Goal: Information Seeking & Learning: Learn about a topic

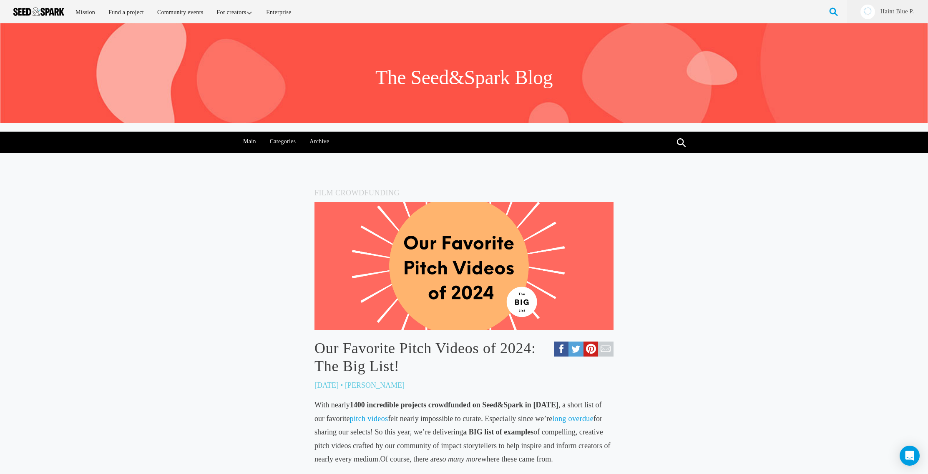
scroll to position [848, 0]
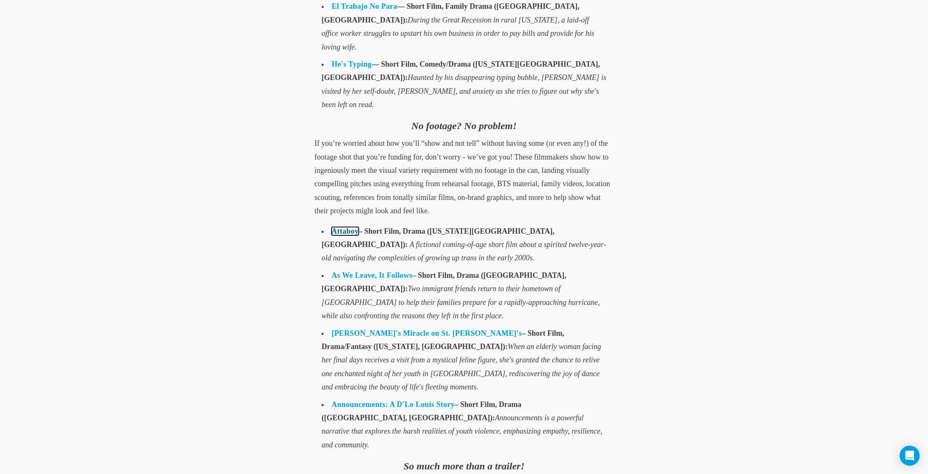
click at [341, 227] on link "Attaboy" at bounding box center [344, 231] width 27 height 8
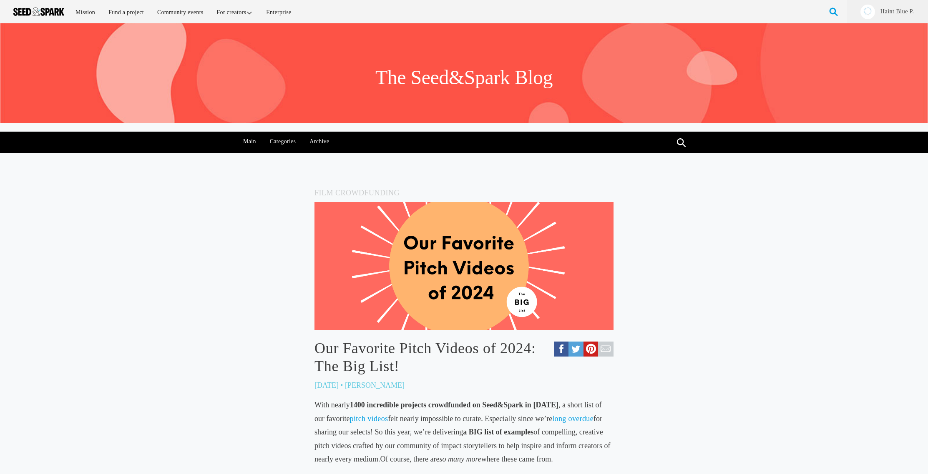
scroll to position [839, 0]
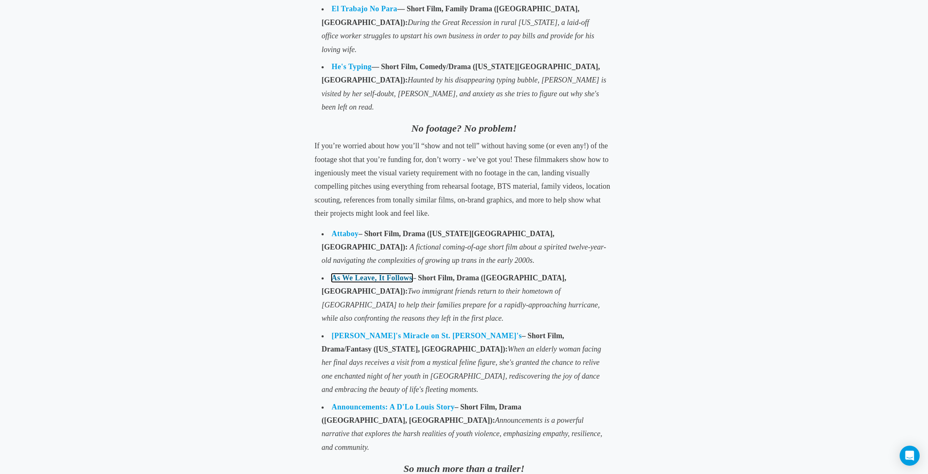
click at [391, 274] on link "As We Leave, It Follows" at bounding box center [371, 278] width 80 height 8
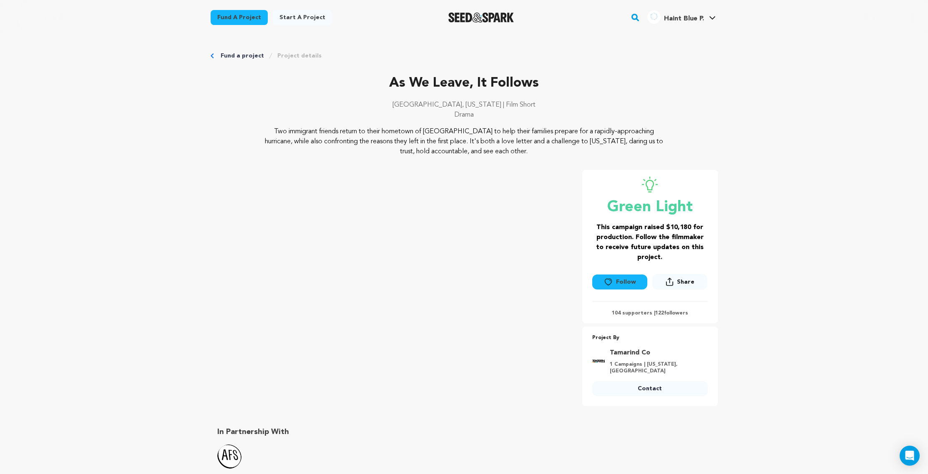
click at [474, 420] on div "In Partnership With" at bounding box center [464, 448] width 507 height 56
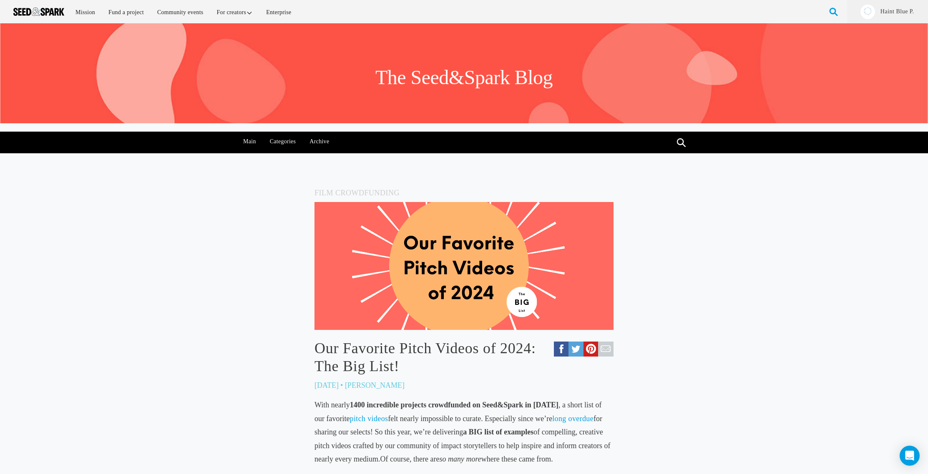
scroll to position [839, 0]
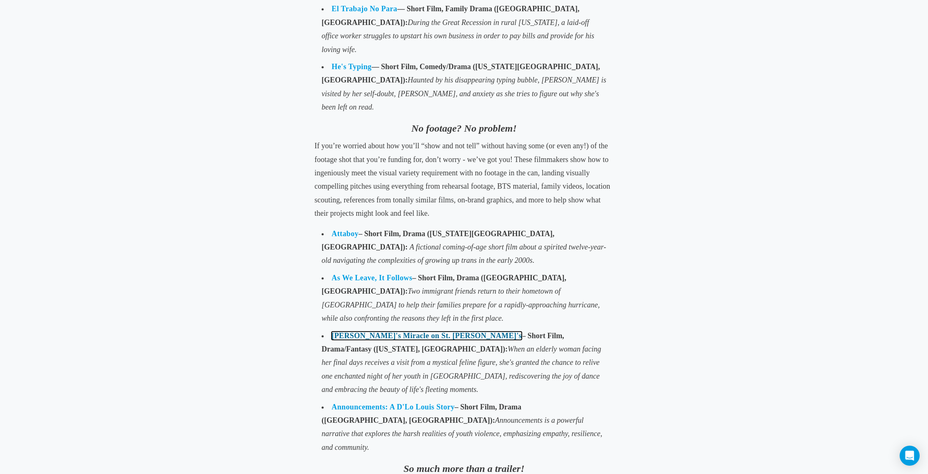
click at [372, 332] on link "[PERSON_NAME]'s Miracle on St. [PERSON_NAME]'s" at bounding box center [426, 336] width 190 height 8
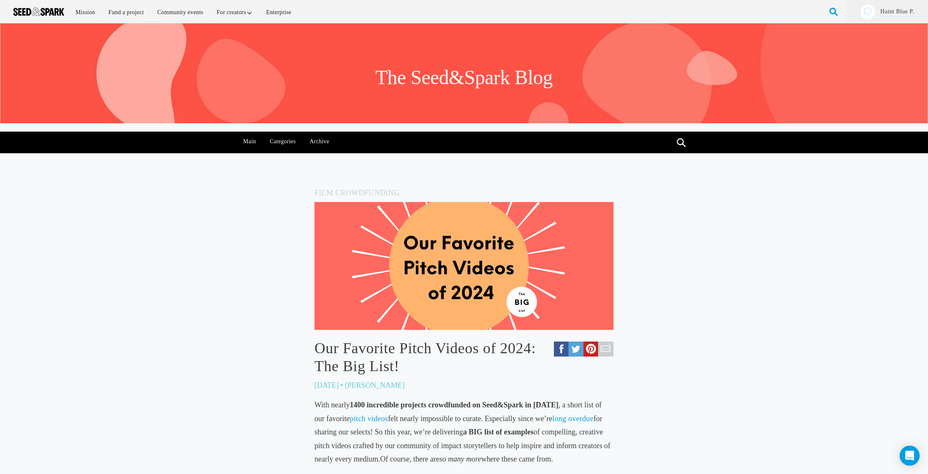
scroll to position [839, 0]
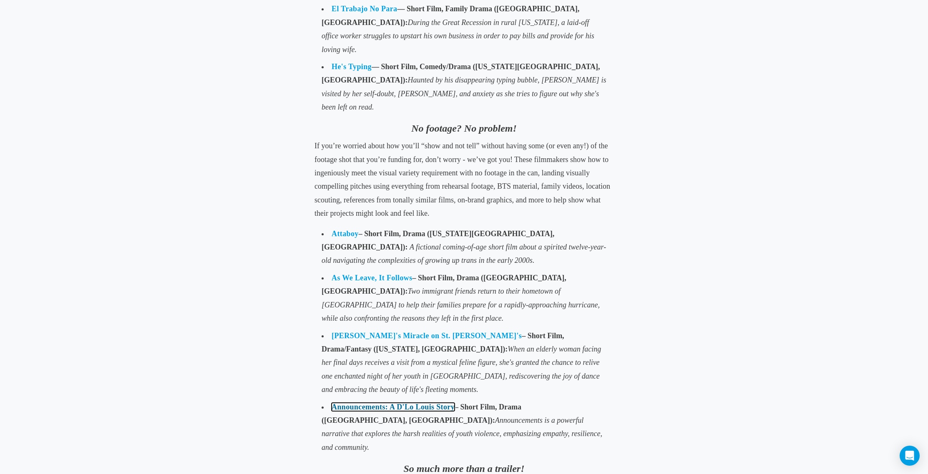
click at [380, 403] on link "Announcements: A D'Lo Louis Story" at bounding box center [392, 407] width 123 height 8
